Goal: Task Accomplishment & Management: Complete application form

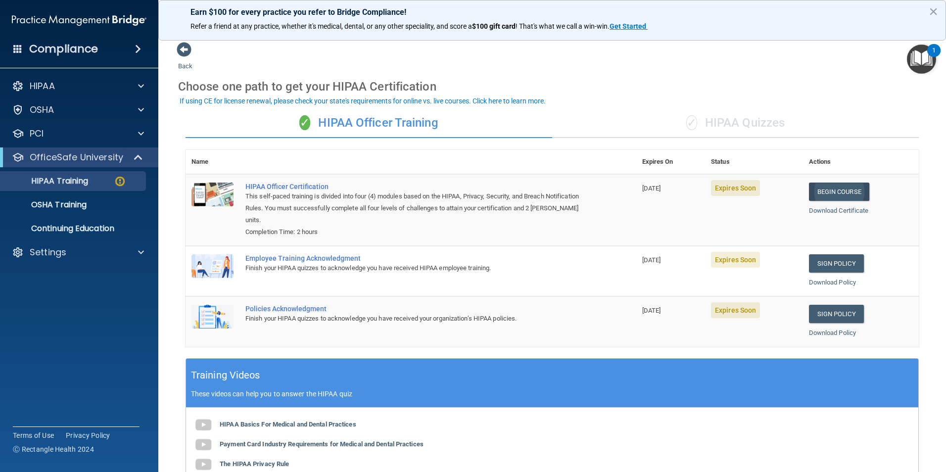
click at [850, 199] on link "Begin Course" at bounding box center [839, 191] width 60 height 18
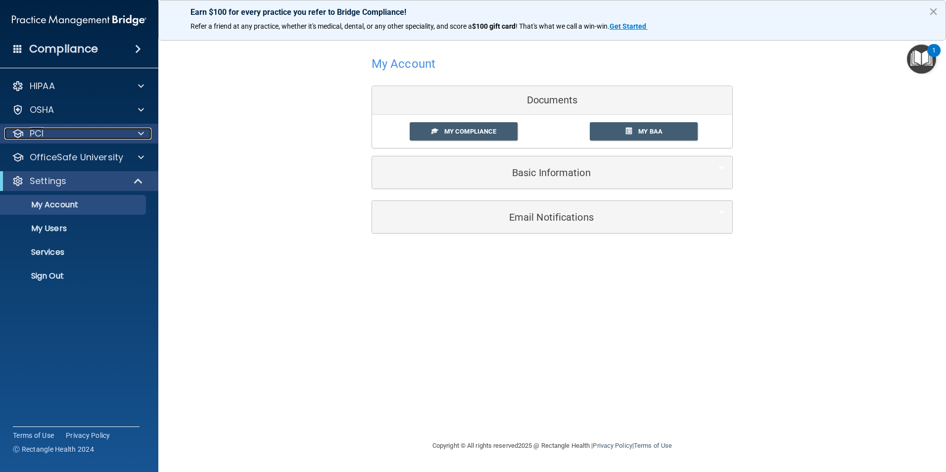
click at [66, 137] on div "PCI" at bounding box center [65, 134] width 123 height 12
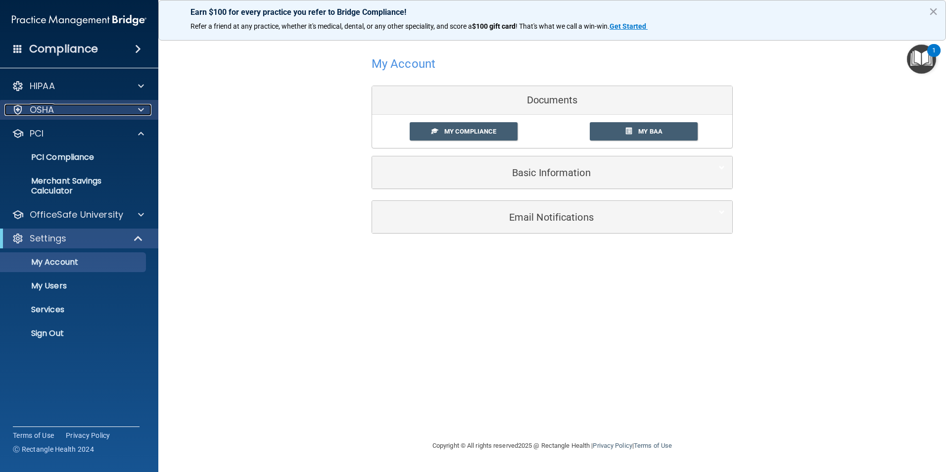
click at [70, 110] on div "OSHA" at bounding box center [65, 110] width 123 height 12
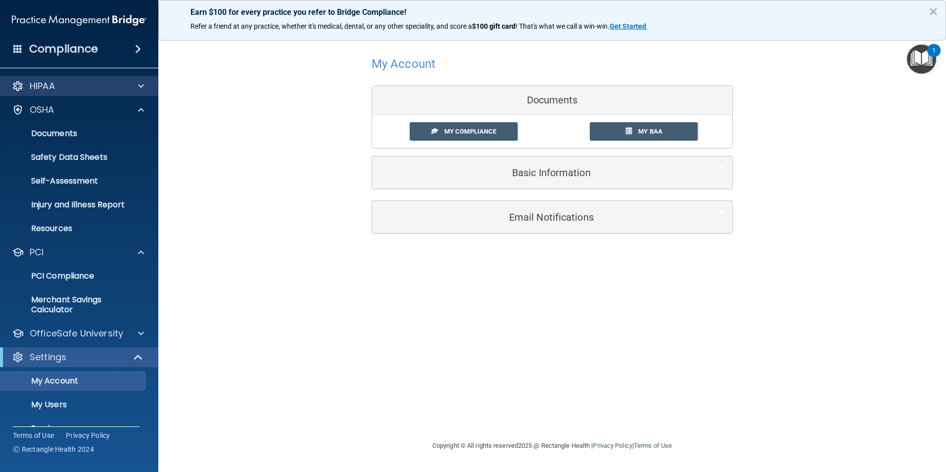
click at [68, 94] on div "HIPAA" at bounding box center [79, 86] width 159 height 20
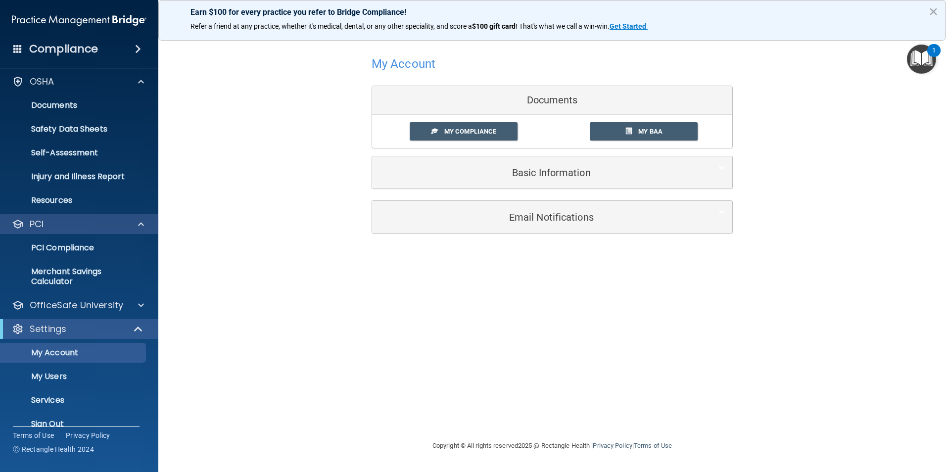
scroll to position [44, 0]
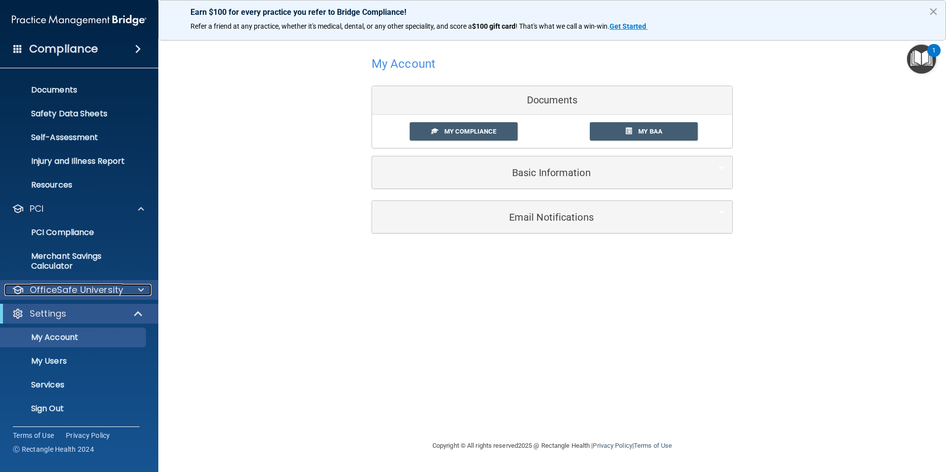
click at [71, 292] on p "OfficeSafe University" at bounding box center [76, 290] width 93 height 12
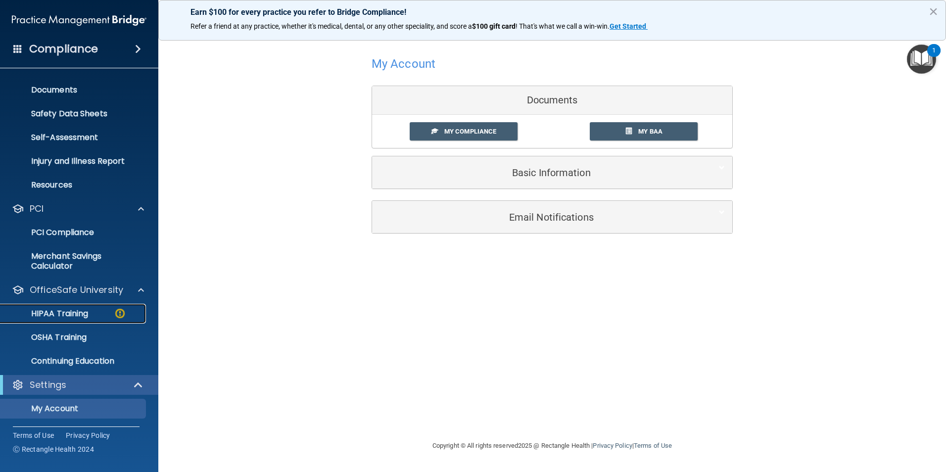
click at [69, 311] on p "HIPAA Training" at bounding box center [47, 314] width 82 height 10
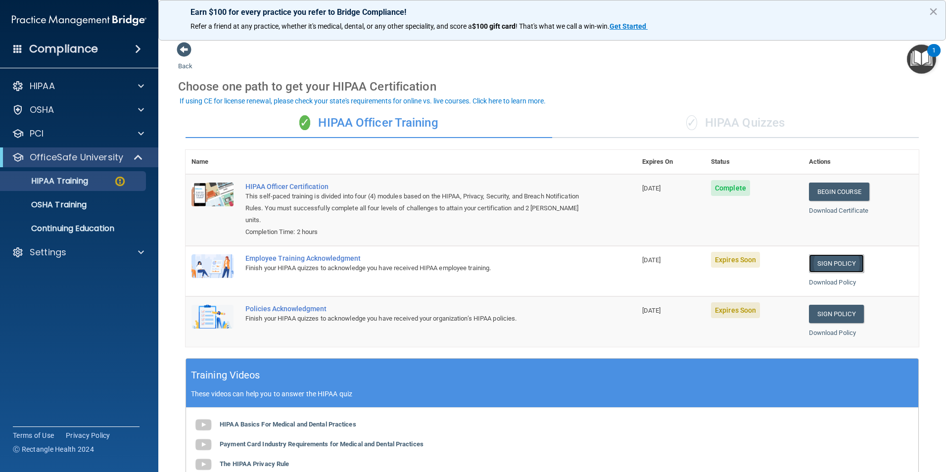
click at [838, 262] on link "Sign Policy" at bounding box center [836, 263] width 55 height 18
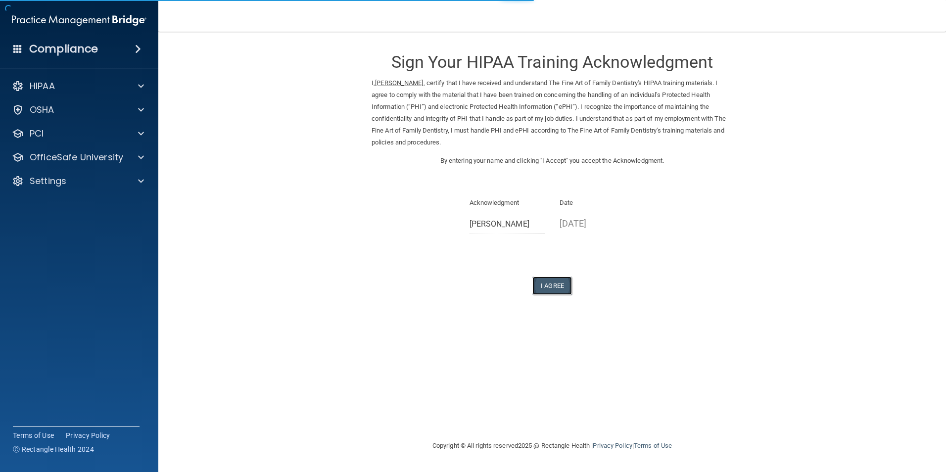
click at [564, 285] on button "I Agree" at bounding box center [552, 285] width 40 height 18
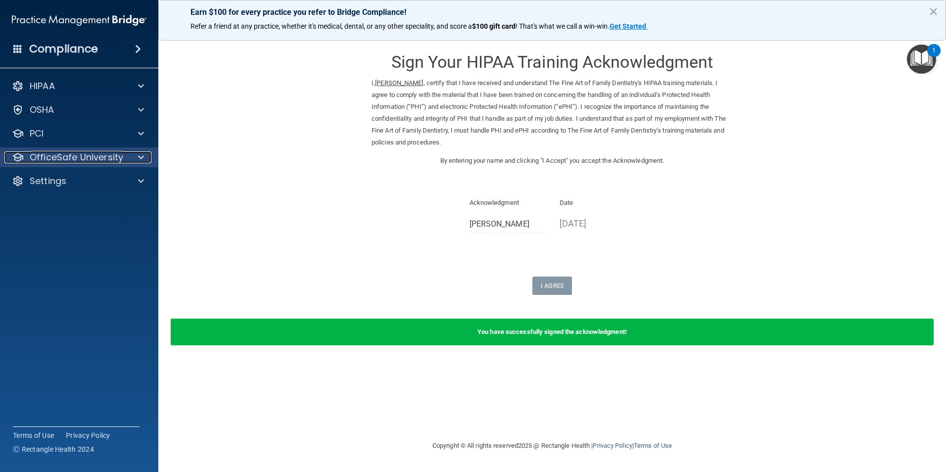
click at [85, 155] on p "OfficeSafe University" at bounding box center [76, 157] width 93 height 12
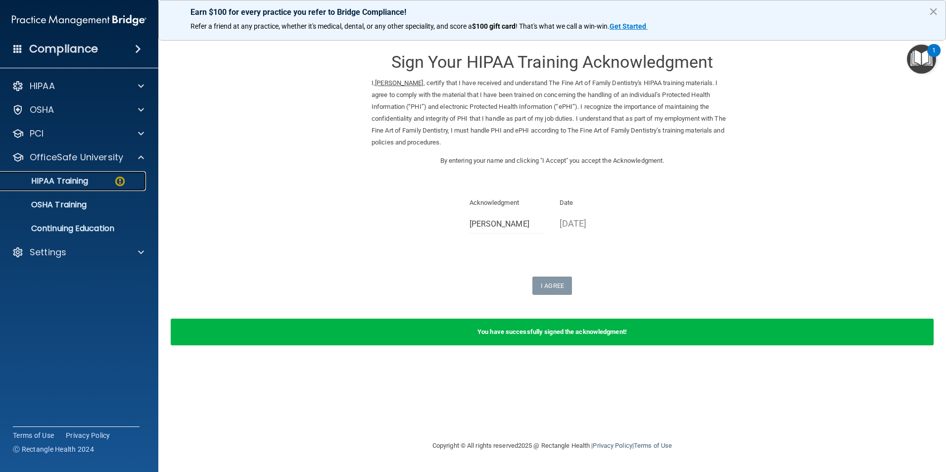
click at [75, 180] on p "HIPAA Training" at bounding box center [47, 181] width 82 height 10
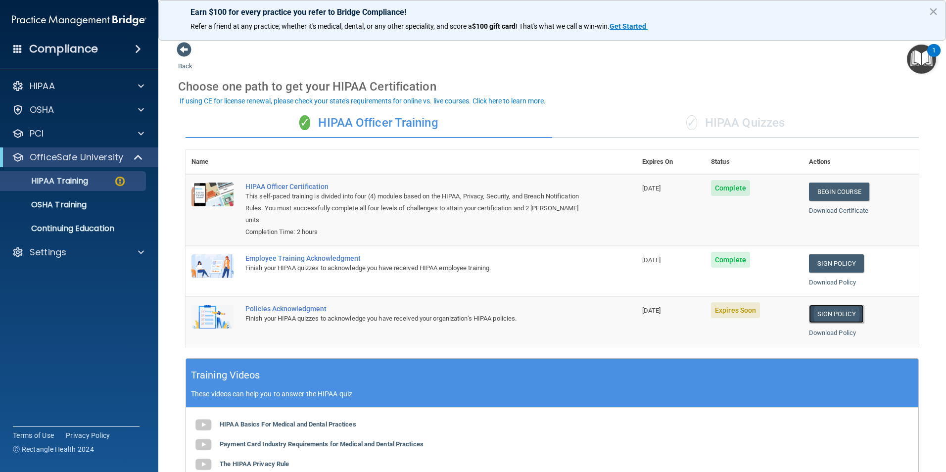
click at [814, 310] on link "Sign Policy" at bounding box center [836, 314] width 55 height 18
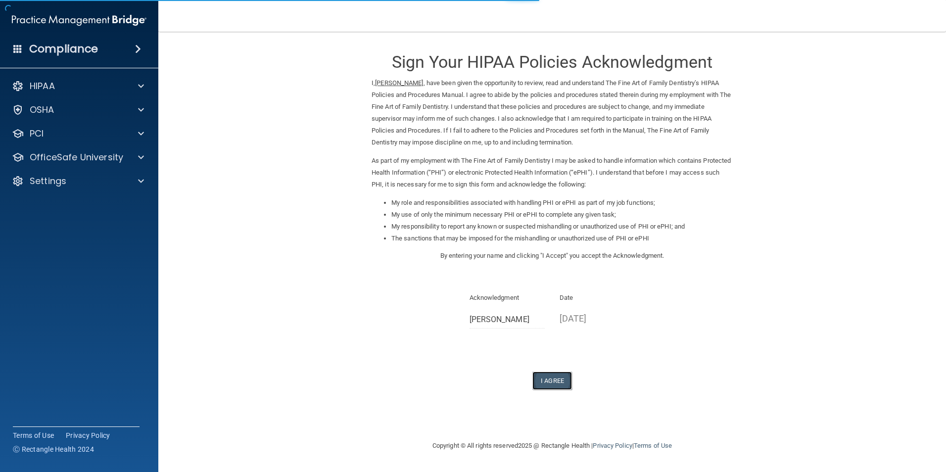
click at [552, 382] on button "I Agree" at bounding box center [552, 380] width 40 height 18
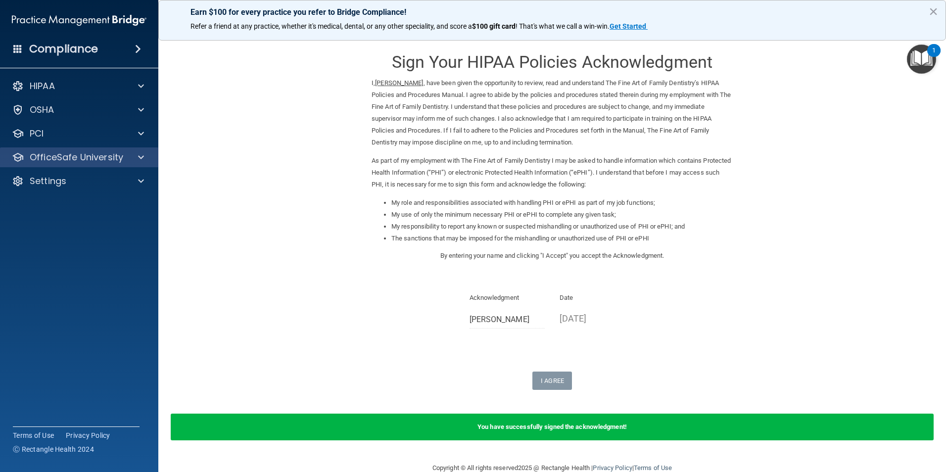
click at [71, 164] on div "OfficeSafe University" at bounding box center [79, 157] width 159 height 20
click at [73, 157] on p "OfficeSafe University" at bounding box center [76, 157] width 93 height 12
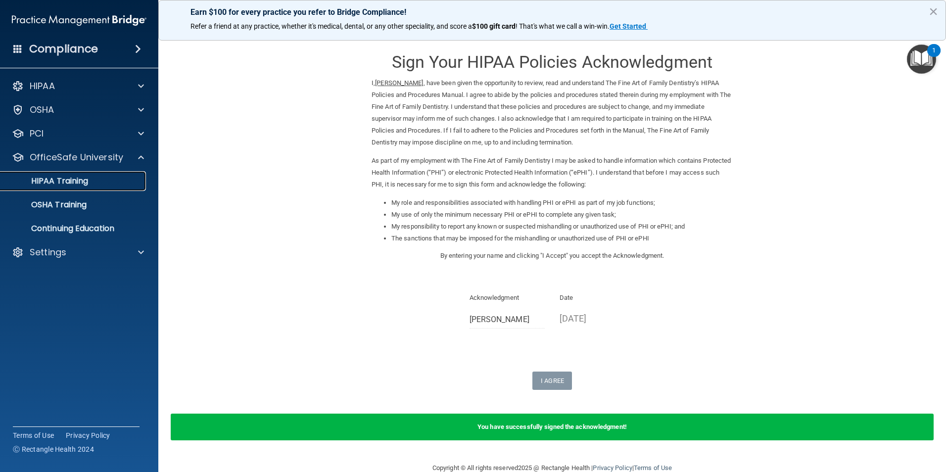
click at [72, 176] on p "HIPAA Training" at bounding box center [47, 181] width 82 height 10
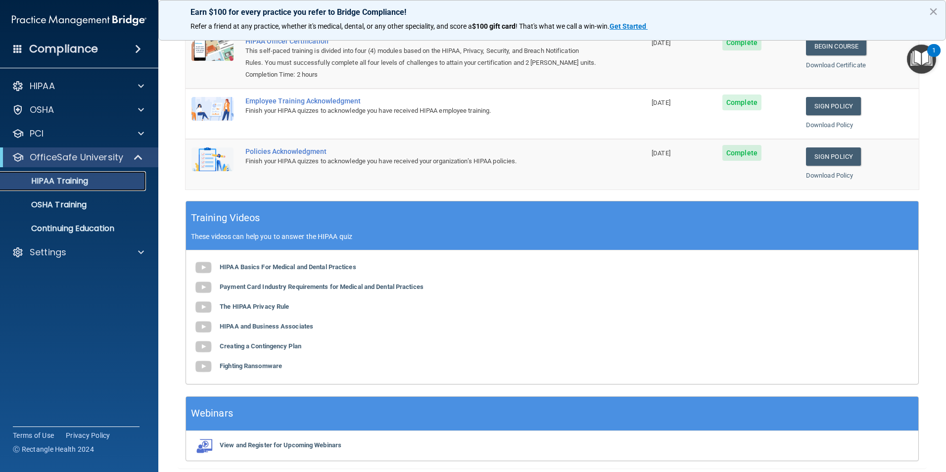
scroll to position [83, 0]
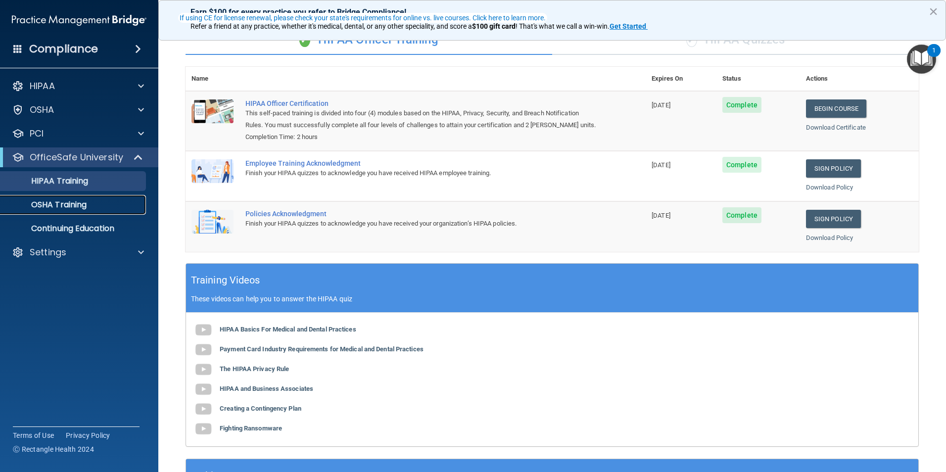
click at [86, 209] on p "OSHA Training" at bounding box center [46, 205] width 80 height 10
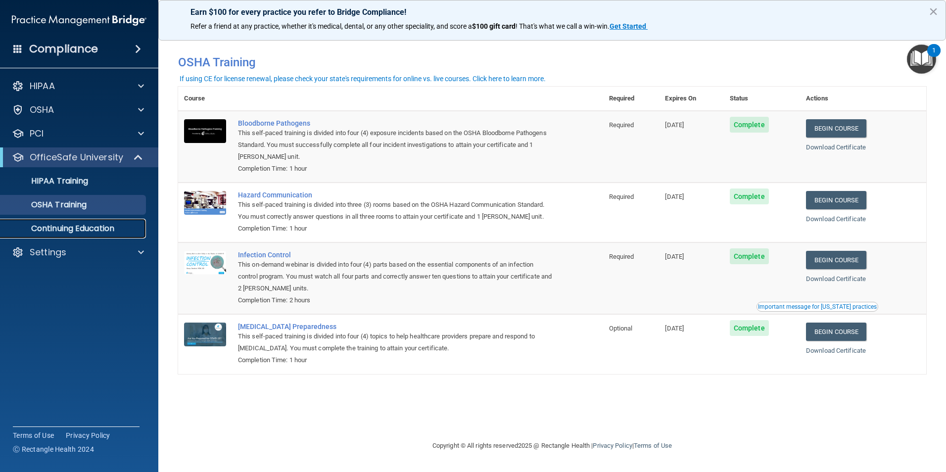
click at [75, 228] on p "Continuing Education" at bounding box center [73, 229] width 135 height 10
